Goal: Use online tool/utility: Utilize a website feature to perform a specific function

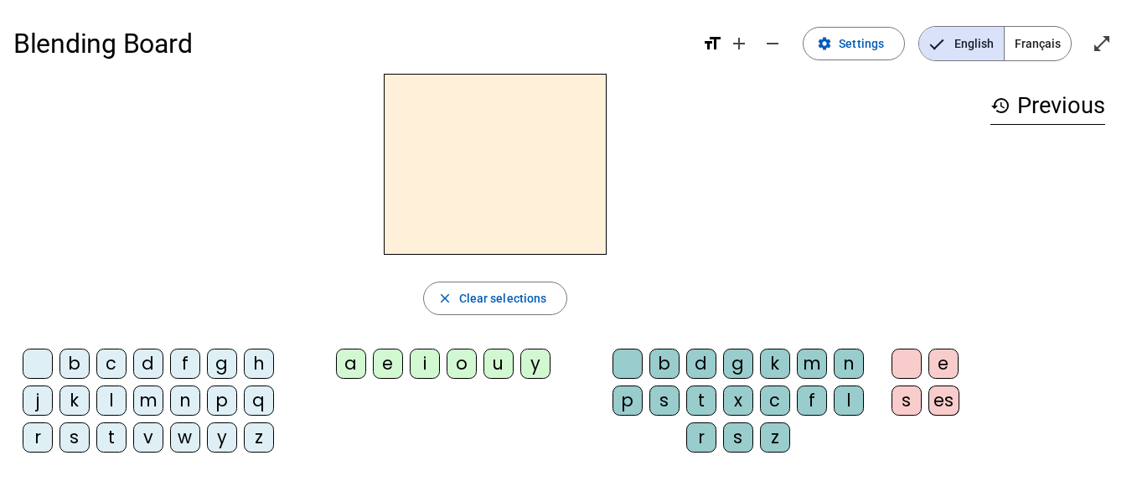
scroll to position [1, 0]
click at [107, 432] on div "t" at bounding box center [111, 436] width 30 height 30
click at [349, 364] on div "a" at bounding box center [351, 363] width 30 height 30
click at [344, 363] on div "a" at bounding box center [351, 363] width 30 height 30
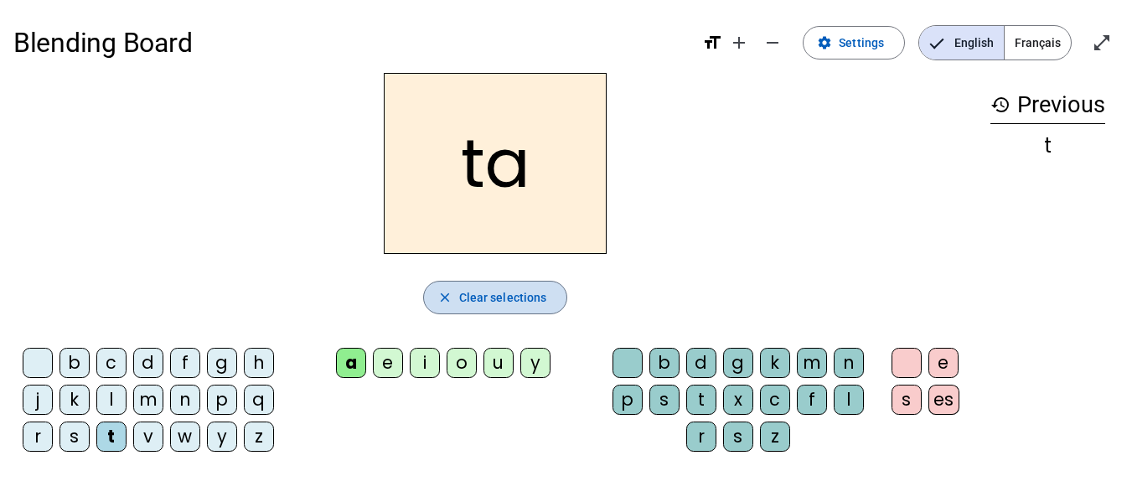
click at [492, 304] on span "Clear selections" at bounding box center [503, 297] width 88 height 20
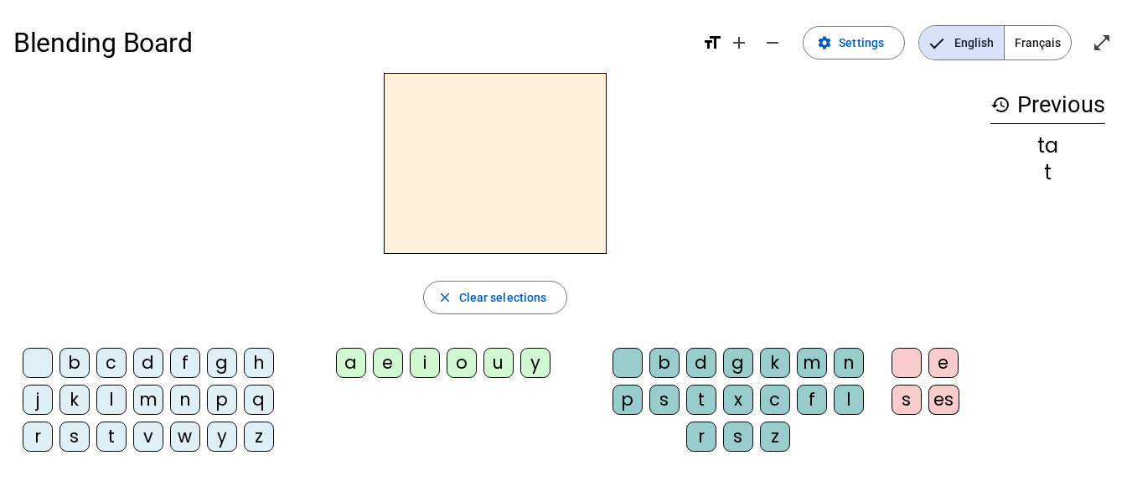
click at [101, 437] on div "t" at bounding box center [111, 436] width 30 height 30
click at [116, 443] on div "t" at bounding box center [111, 436] width 30 height 30
click at [385, 364] on div "e" at bounding box center [388, 363] width 30 height 30
click at [462, 303] on span "Clear selections" at bounding box center [503, 297] width 88 height 20
click at [144, 364] on div "d" at bounding box center [148, 363] width 30 height 30
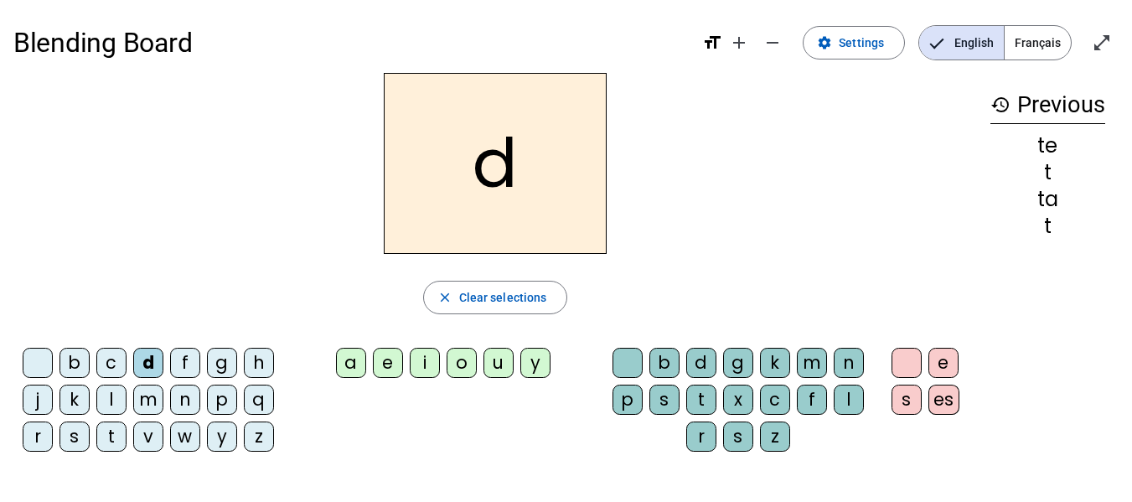
click at [385, 365] on div "e" at bounding box center [388, 363] width 30 height 30
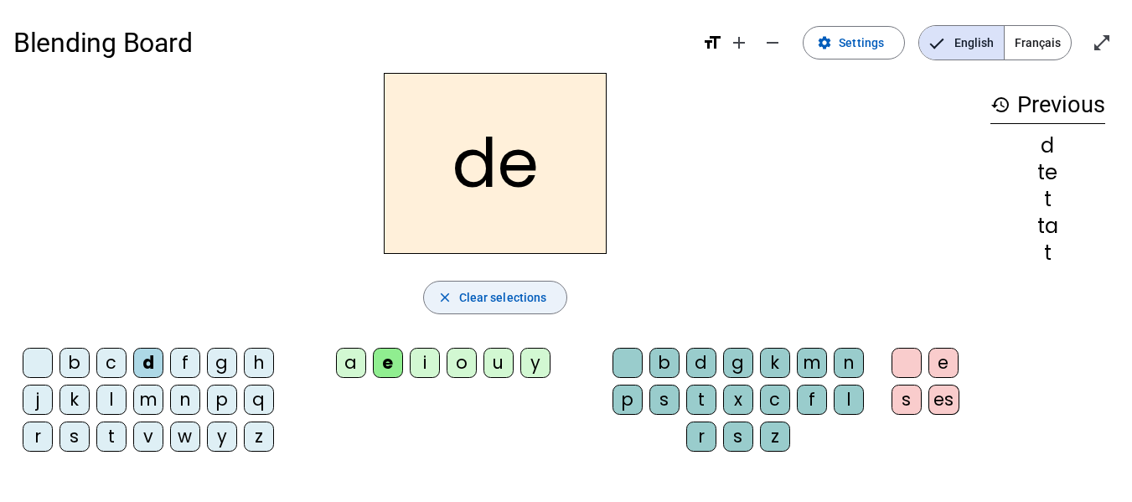
click at [470, 303] on span "Clear selections" at bounding box center [503, 297] width 88 height 20
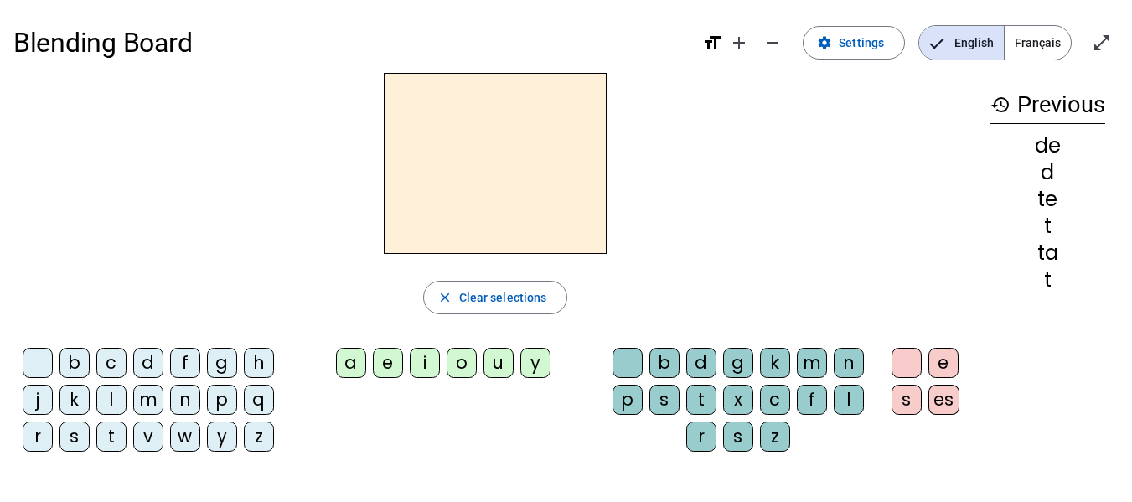
click at [155, 400] on div "m" at bounding box center [148, 400] width 30 height 30
click at [351, 359] on div "a" at bounding box center [351, 363] width 30 height 30
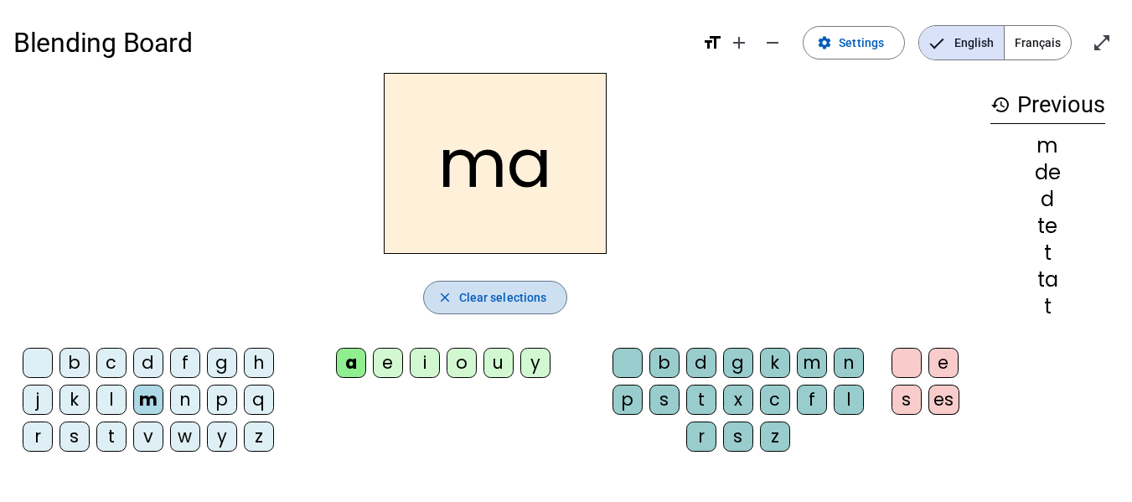
click at [508, 292] on span "Clear selections" at bounding box center [503, 297] width 88 height 20
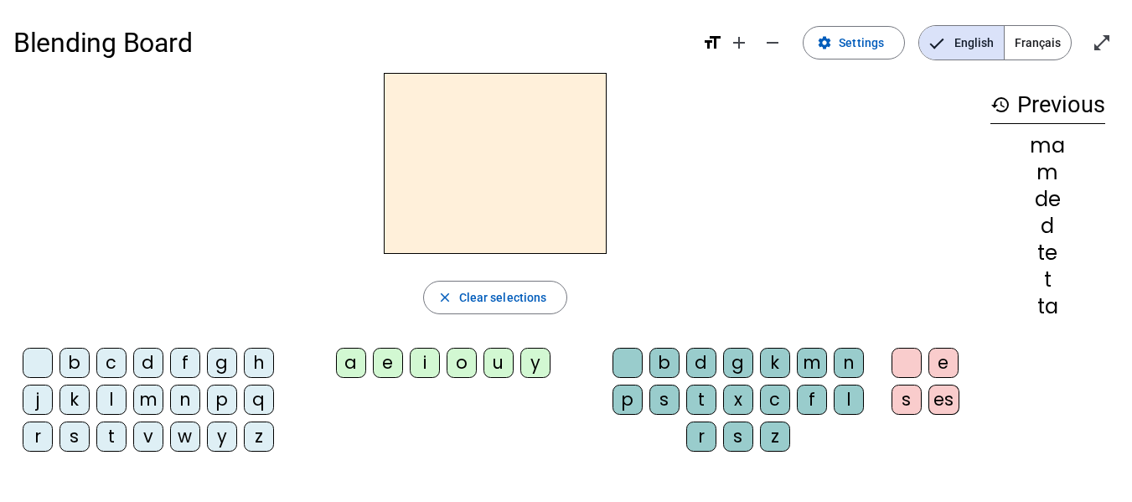
click at [467, 377] on div "o" at bounding box center [462, 363] width 30 height 30
click at [464, 369] on div "o" at bounding box center [462, 363] width 30 height 30
click at [464, 363] on div "o" at bounding box center [462, 363] width 30 height 30
click at [462, 368] on div "o" at bounding box center [462, 363] width 30 height 30
click at [461, 372] on div "o" at bounding box center [462, 363] width 30 height 30
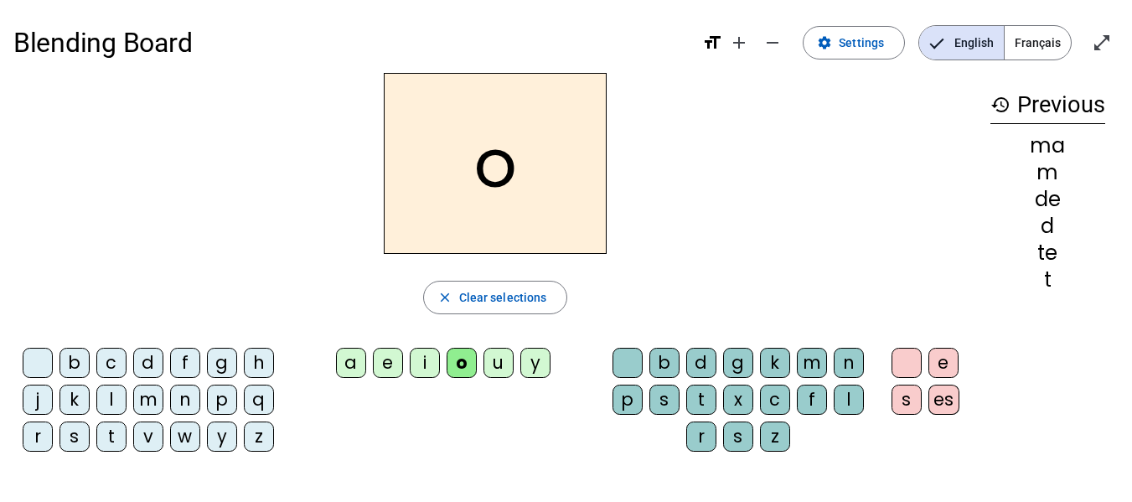
click at [462, 372] on div "o" at bounding box center [462, 363] width 30 height 30
click at [463, 369] on div "o" at bounding box center [462, 363] width 30 height 30
click at [469, 367] on div "o" at bounding box center [462, 363] width 30 height 30
click at [464, 364] on div "o" at bounding box center [462, 363] width 30 height 30
click at [452, 283] on span "button" at bounding box center [495, 297] width 143 height 40
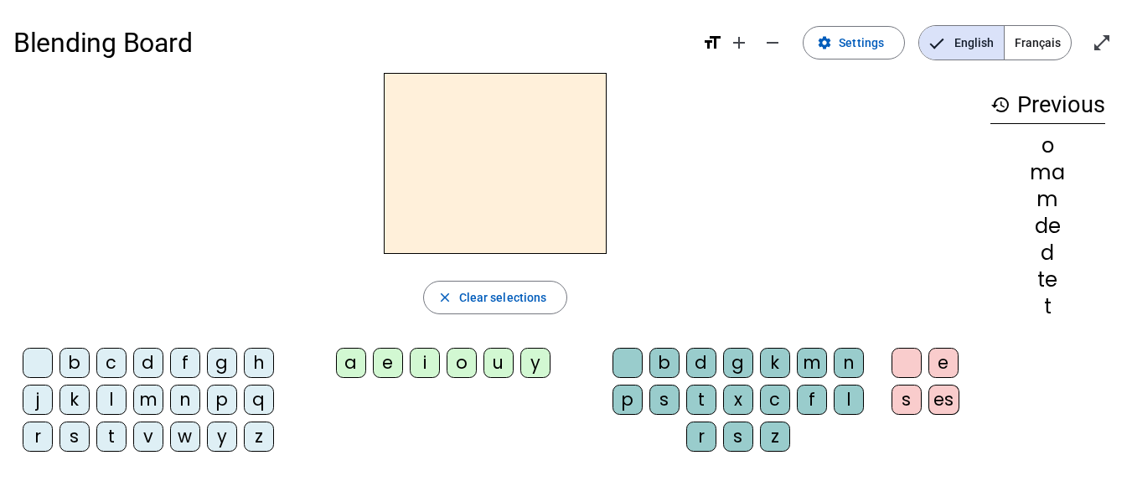
click at [148, 401] on div "m" at bounding box center [148, 400] width 30 height 30
click at [342, 366] on div "a" at bounding box center [351, 363] width 30 height 30
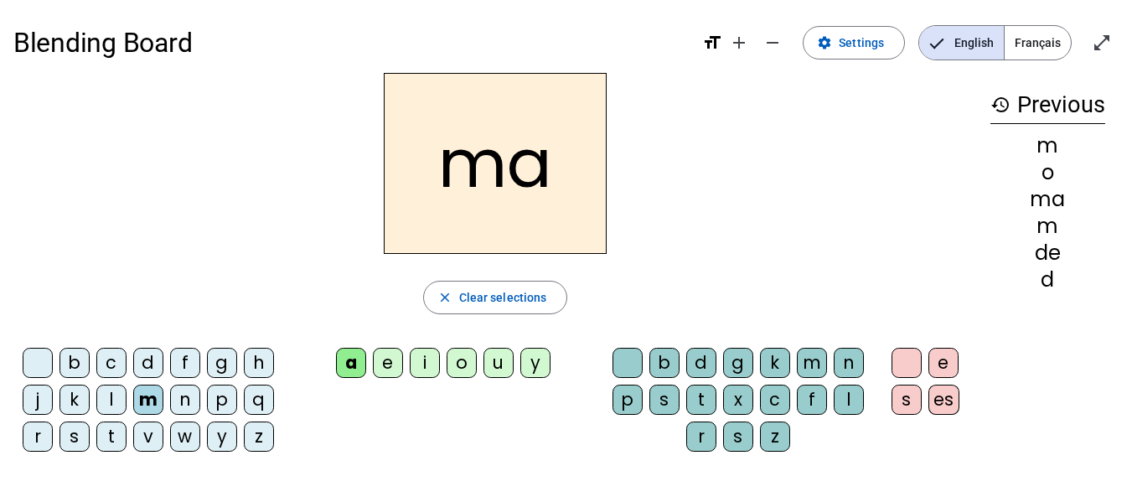
click at [836, 402] on div "l" at bounding box center [849, 400] width 30 height 30
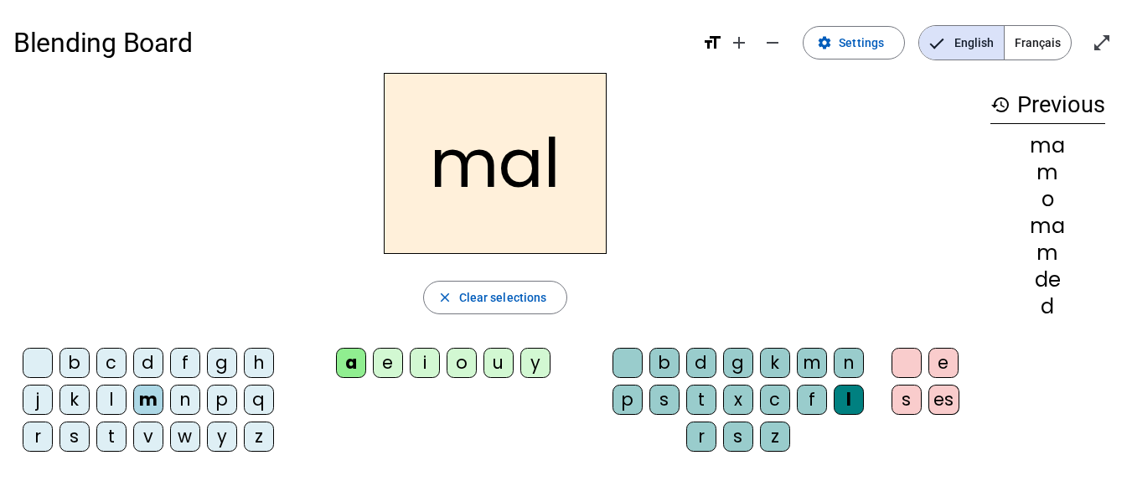
click at [853, 411] on div "l" at bounding box center [849, 400] width 30 height 30
click at [699, 364] on div "d" at bounding box center [701, 363] width 30 height 30
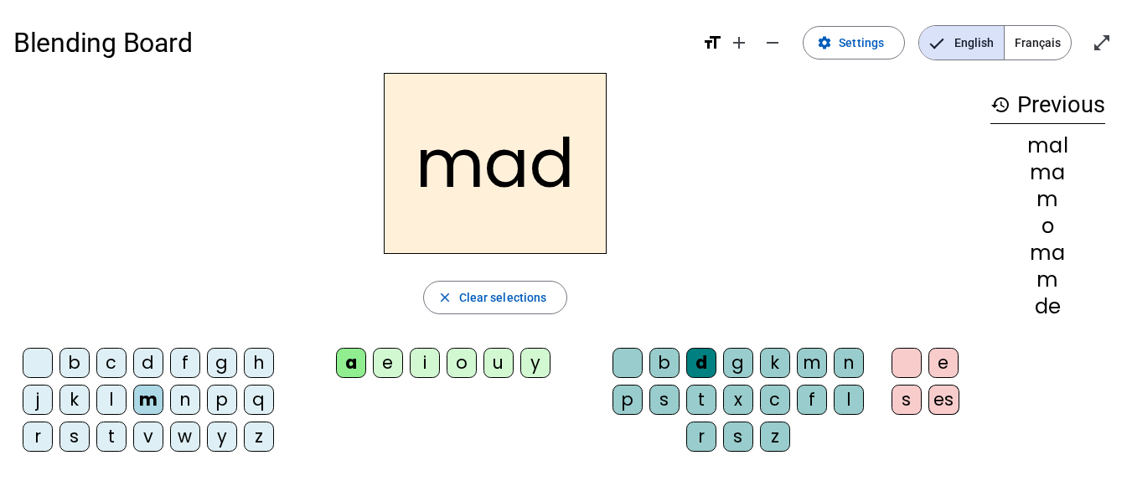
click at [840, 404] on div "l" at bounding box center [849, 400] width 30 height 30
